Goal: Information Seeking & Learning: Find specific page/section

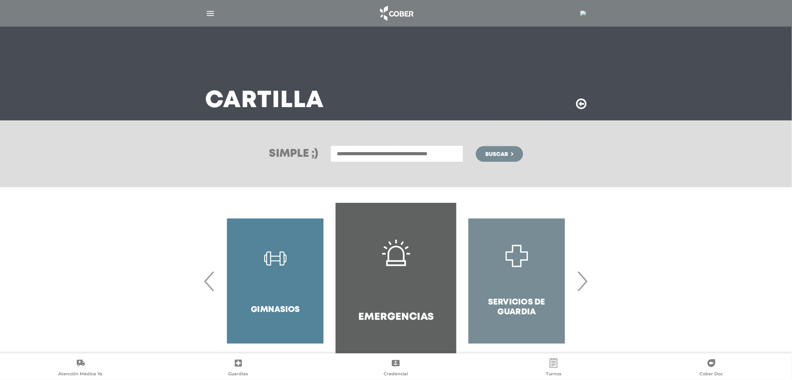
click at [385, 150] on input "text" at bounding box center [397, 153] width 133 height 17
type input "*****"
click at [476, 146] on button "Buscar" at bounding box center [499, 154] width 47 height 16
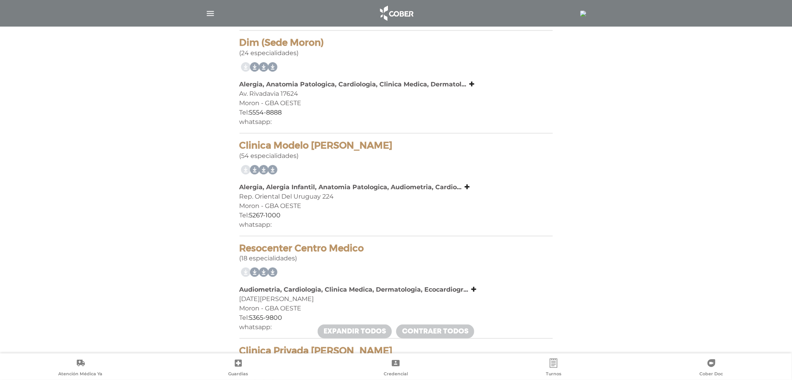
scroll to position [208, 0]
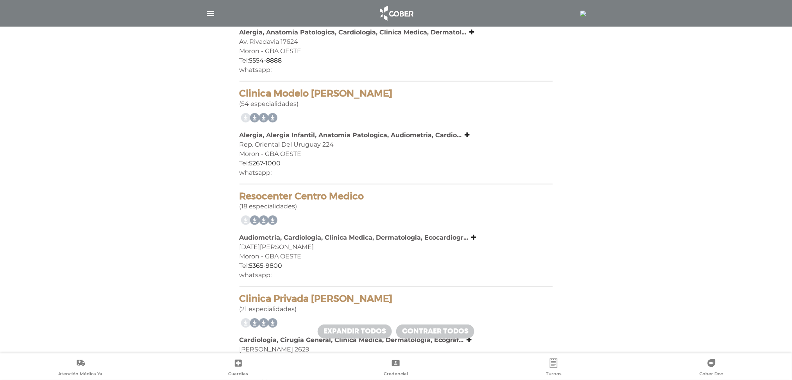
drag, startPoint x: 394, startPoint y: 154, endPoint x: 358, endPoint y: 200, distance: 59.1
click at [367, 199] on h4 "Resocenter Centro Medico" at bounding box center [396, 196] width 313 height 11
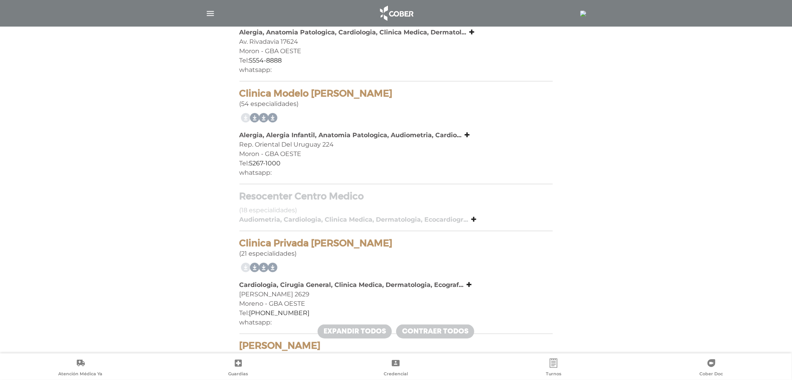
drag, startPoint x: 615, startPoint y: 146, endPoint x: 622, endPoint y: 147, distance: 7.1
click at [431, 206] on div "Resocenter Centro Medico (18 especialidades)" at bounding box center [396, 203] width 313 height 25
click at [322, 196] on h4 "Resocenter Centro Medico" at bounding box center [396, 196] width 313 height 11
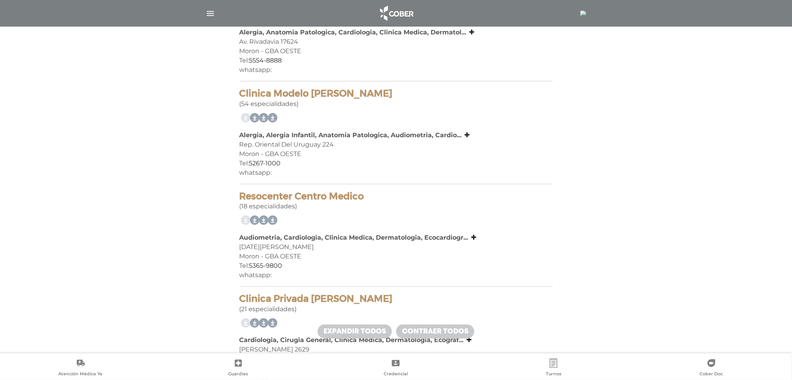
click at [336, 193] on h4 "Resocenter Centro Medico" at bounding box center [396, 196] width 313 height 11
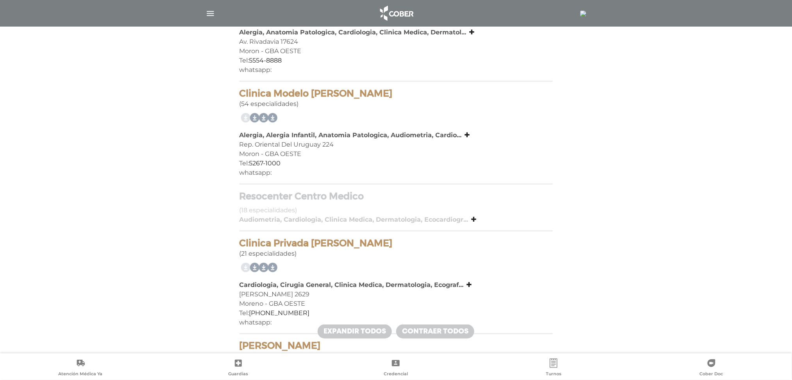
click at [310, 196] on h4 "Resocenter Centro Medico" at bounding box center [396, 196] width 313 height 11
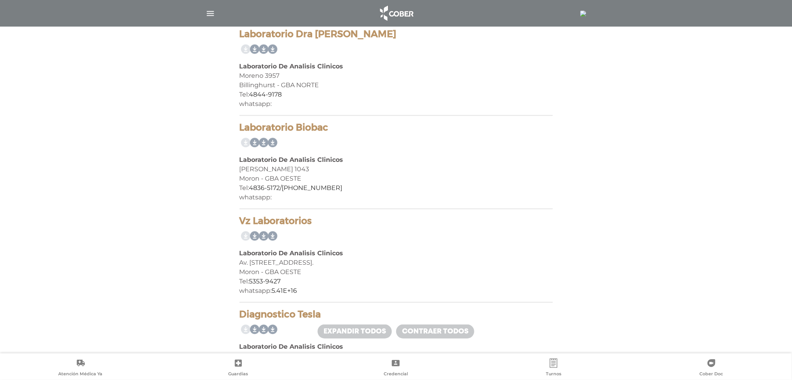
scroll to position [2970, 0]
